Goal: Task Accomplishment & Management: Manage account settings

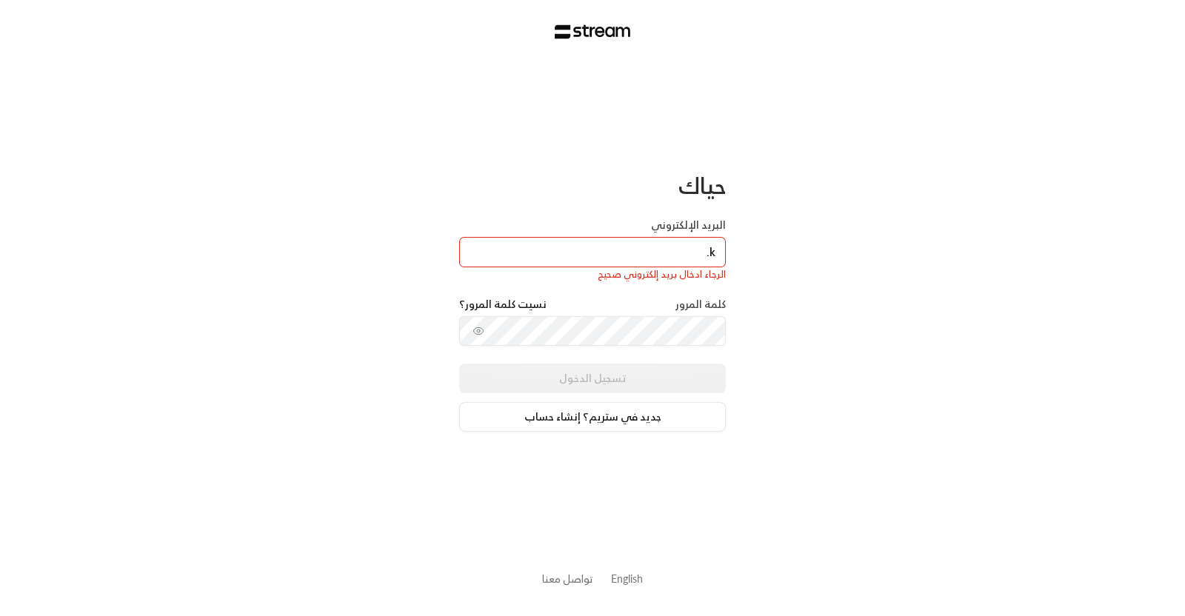
type input "[PERSON_NAME][EMAIL_ADDRESS][DOMAIN_NAME]"
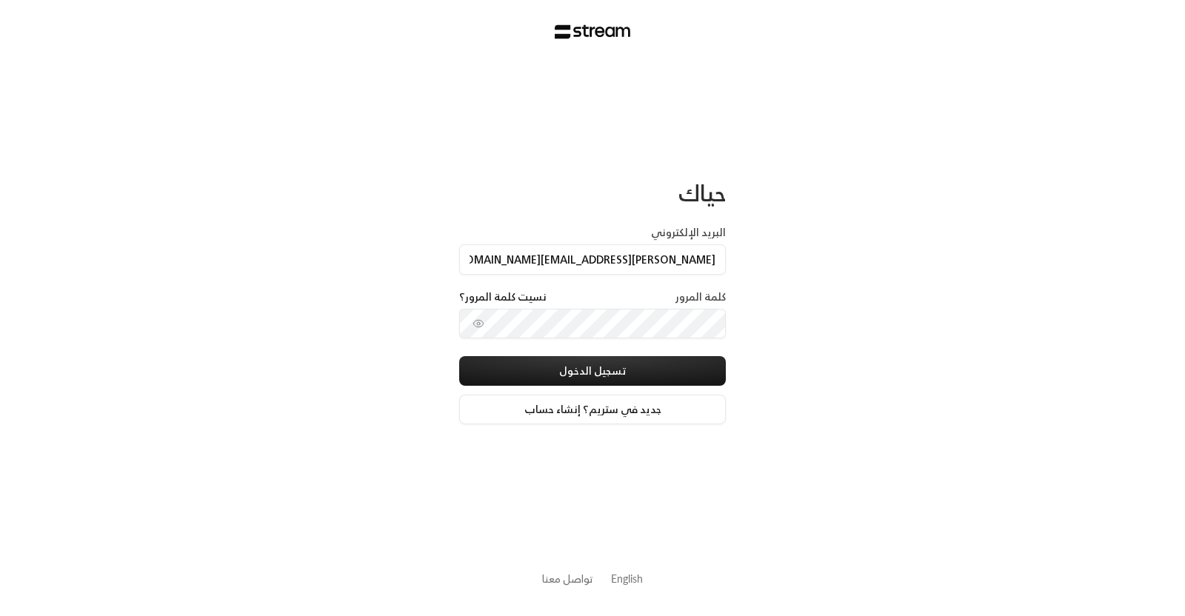
click at [568, 350] on div "كلمة المرور نسيت كلمة المرور؟" at bounding box center [592, 322] width 267 height 67
click at [459, 356] on button "تسجيل الدخول" at bounding box center [592, 371] width 267 height 30
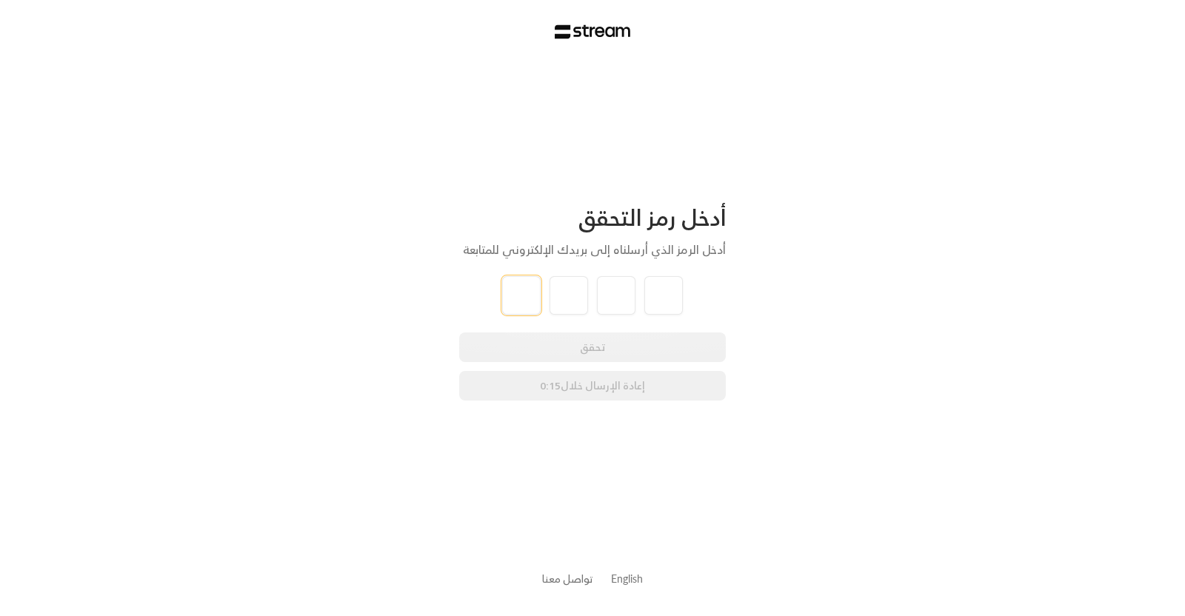
type input "1"
type input "2"
type input "3"
type input "4"
